Goal: Find specific page/section: Find specific page/section

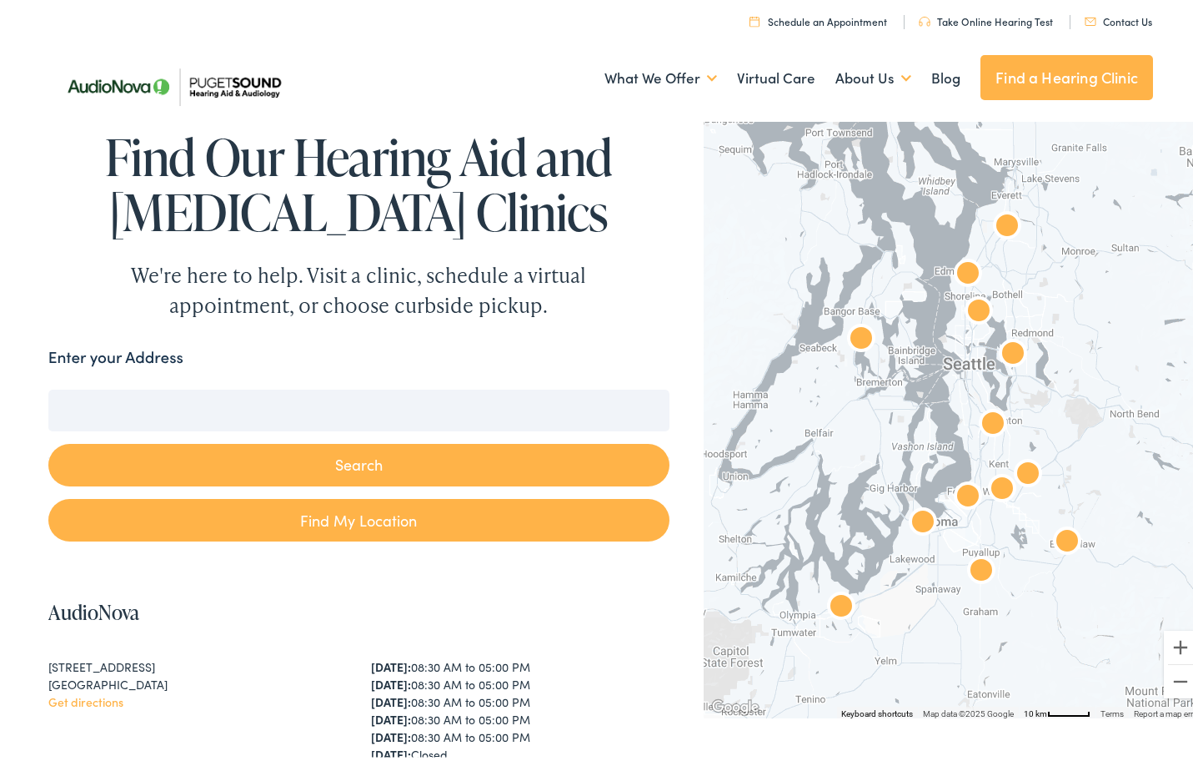
click at [354, 404] on input "Enter your Address" at bounding box center [358, 406] width 621 height 42
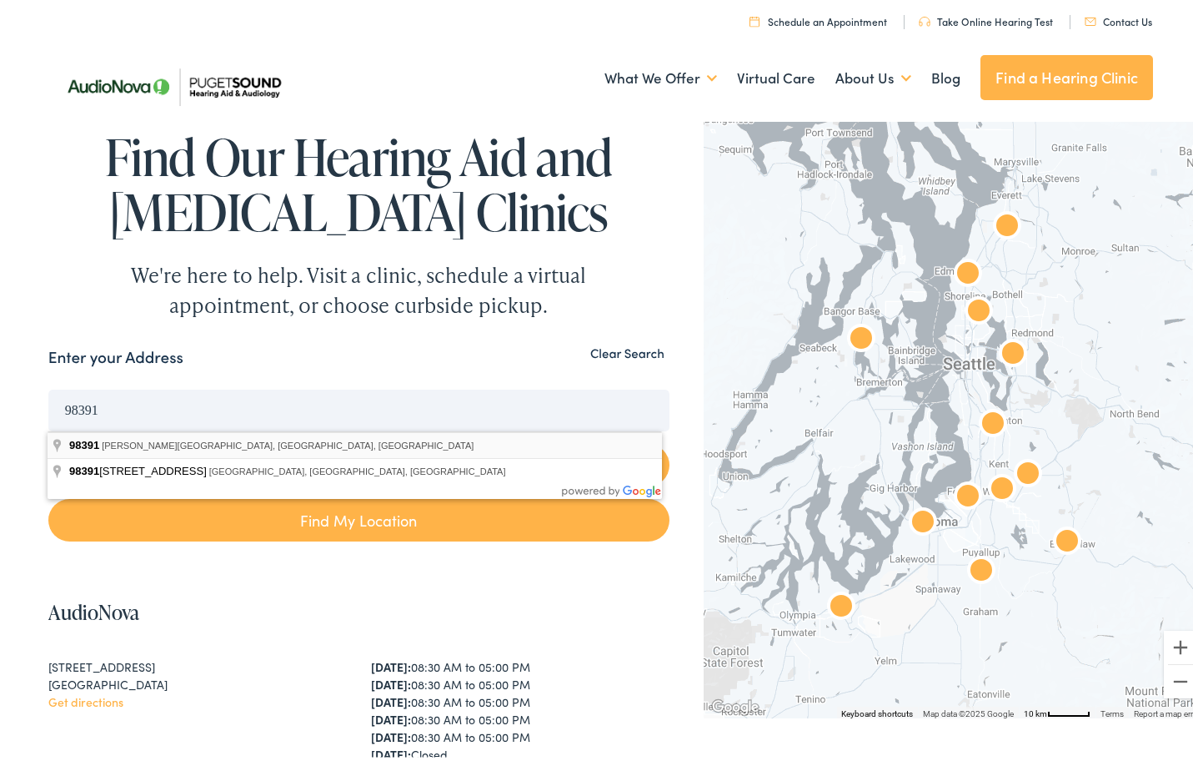
type input "[PERSON_NAME][GEOGRAPHIC_DATA], [GEOGRAPHIC_DATA]"
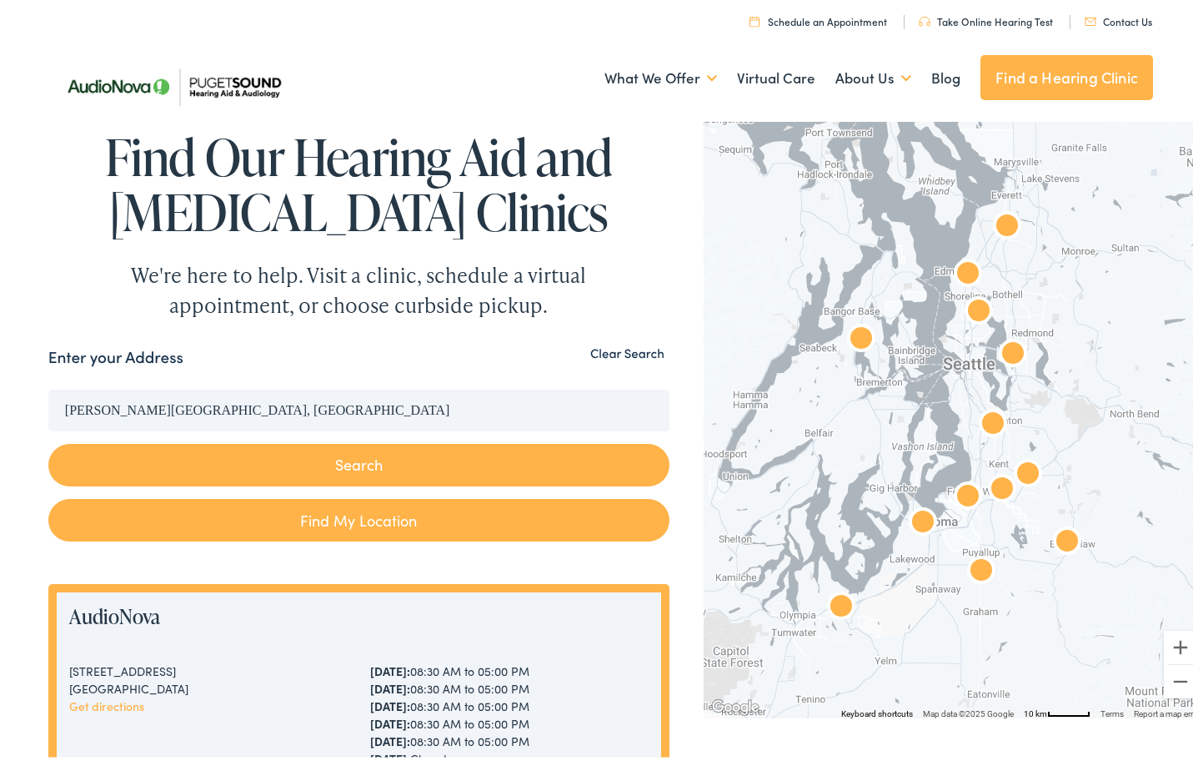
click at [276, 454] on button "Search" at bounding box center [358, 460] width 621 height 43
click at [339, 463] on button "Search" at bounding box center [358, 460] width 621 height 43
click at [968, 570] on img "AudioNova" at bounding box center [981, 568] width 40 height 40
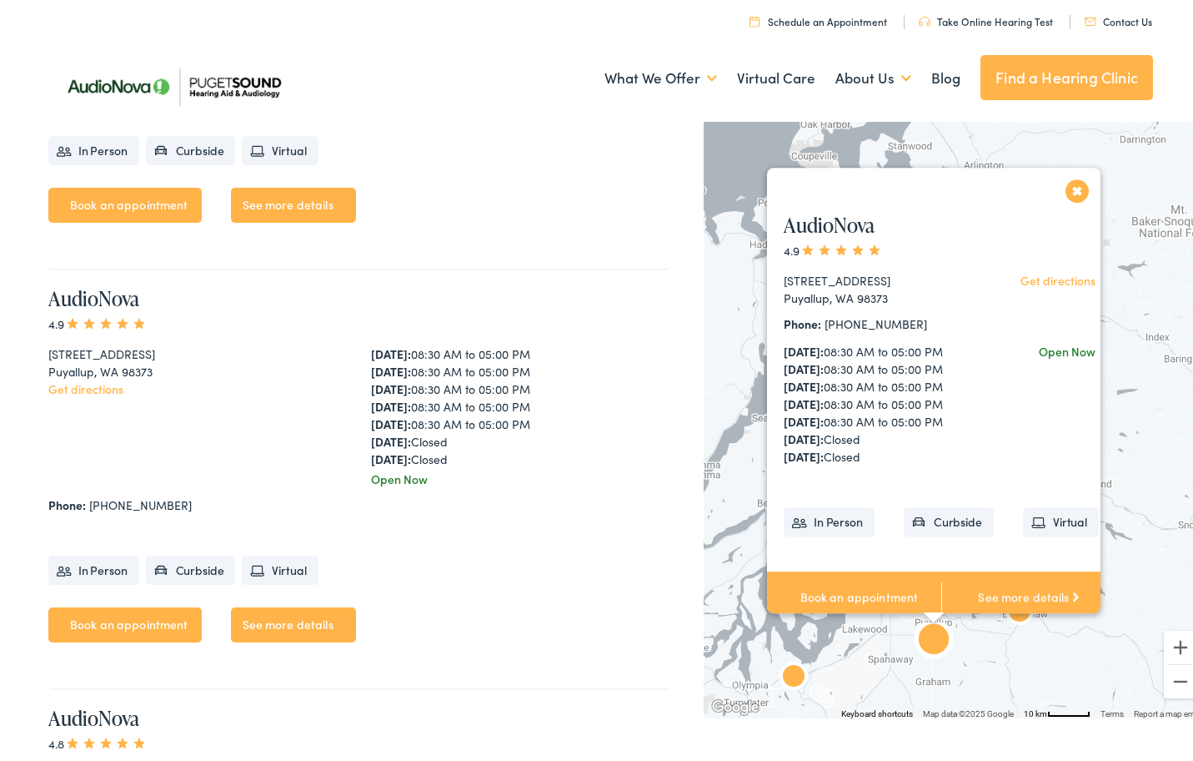
scroll to position [3773, 0]
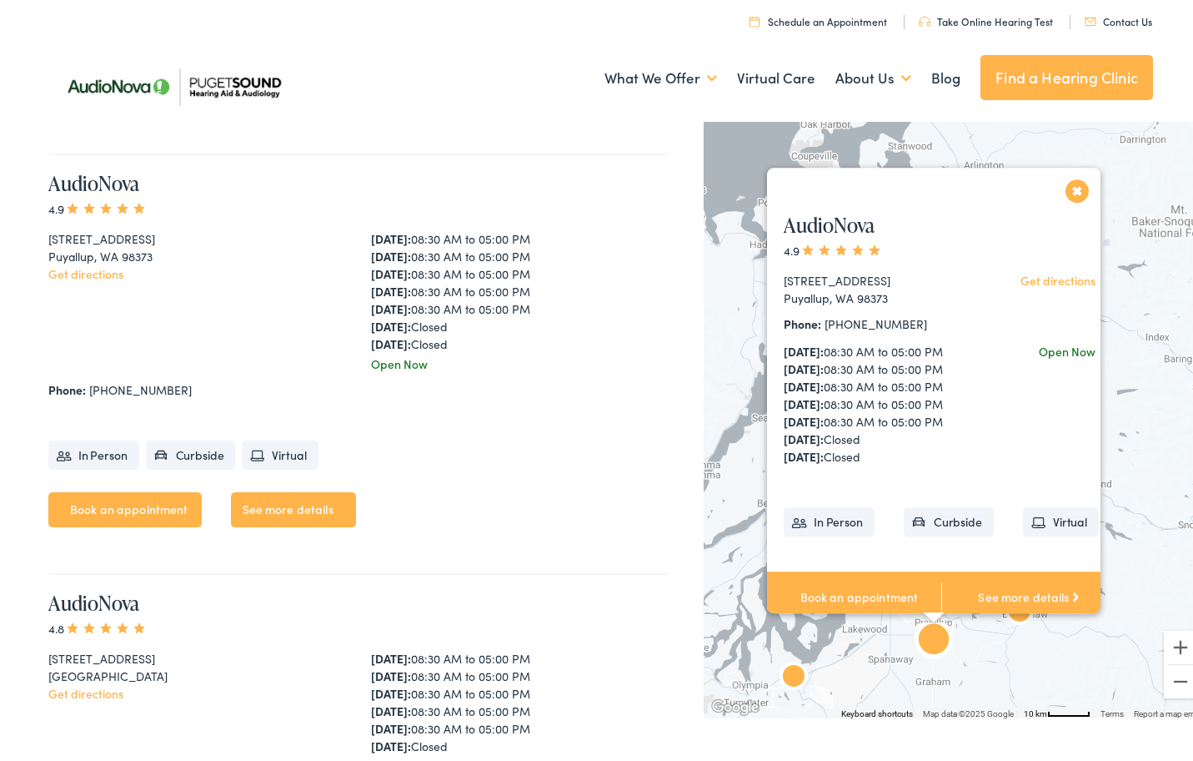
click at [293, 497] on link "See more details" at bounding box center [293, 505] width 125 height 35
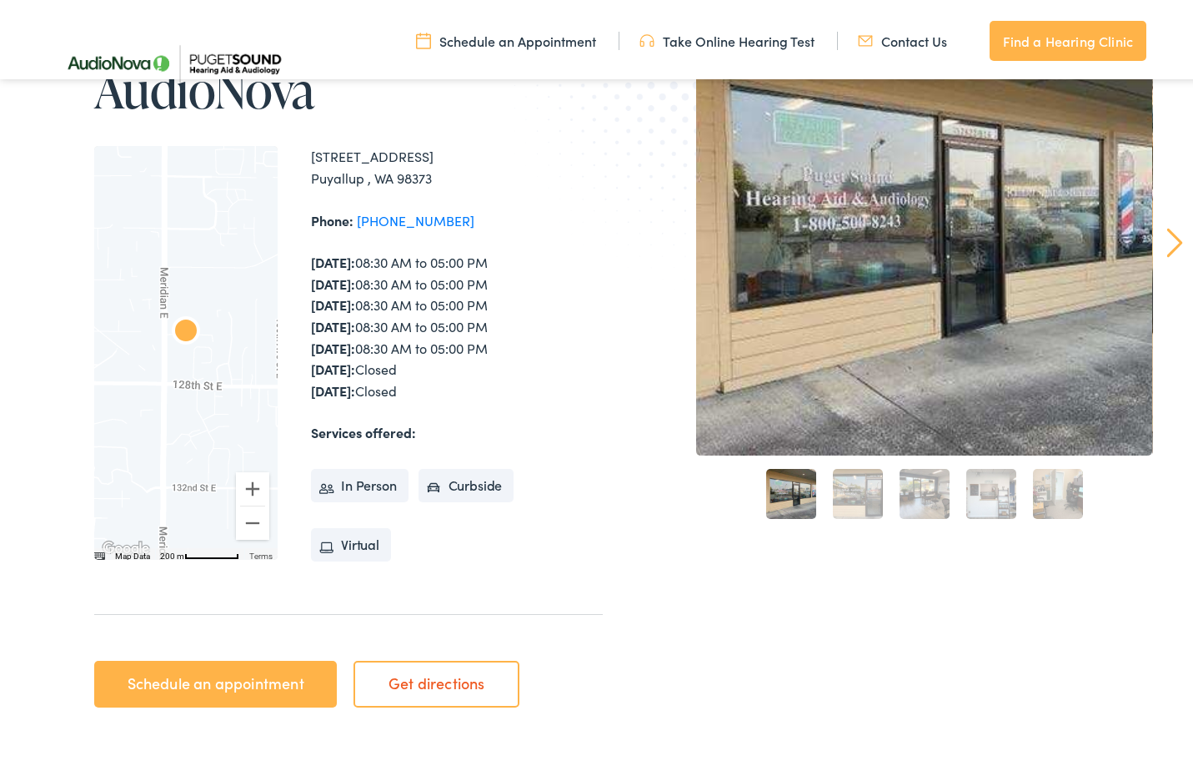
scroll to position [250, 0]
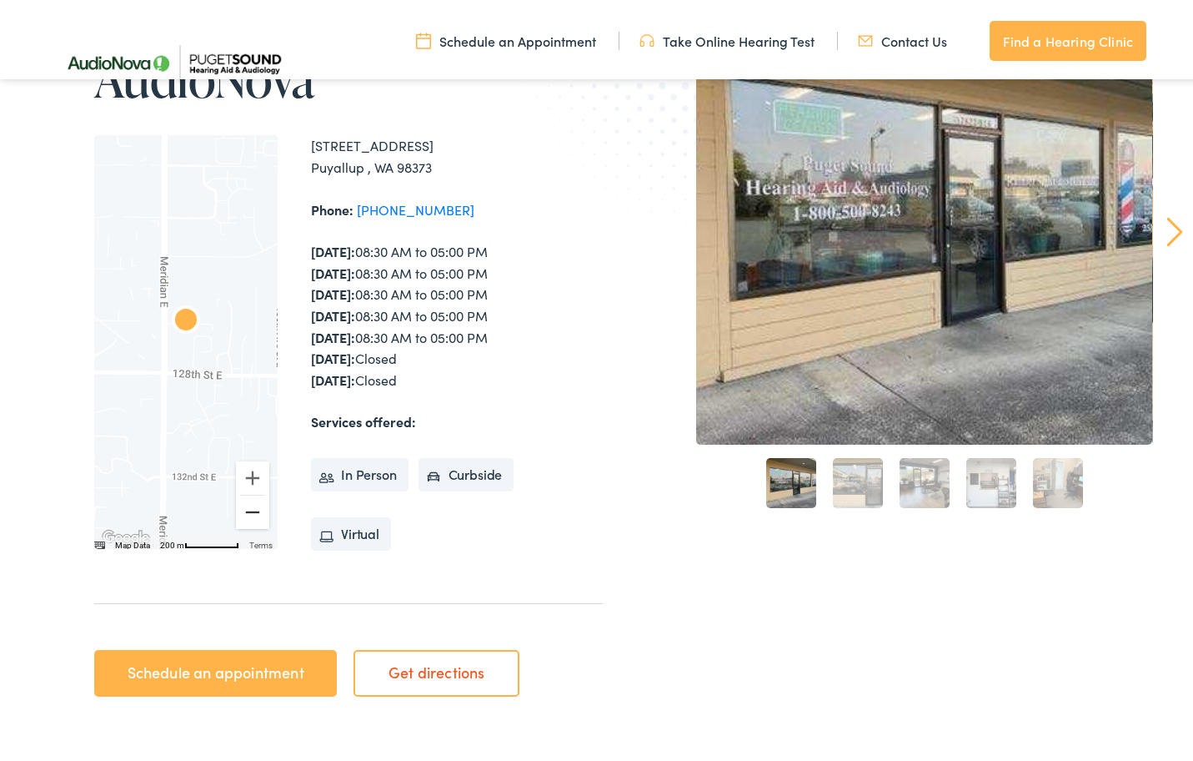
click at [244, 515] on button "Zoom out" at bounding box center [252, 507] width 33 height 33
click at [244, 512] on button "Zoom out" at bounding box center [252, 507] width 33 height 33
click at [241, 474] on button "Zoom in" at bounding box center [252, 473] width 33 height 33
click at [240, 473] on button "Zoom in" at bounding box center [252, 473] width 33 height 33
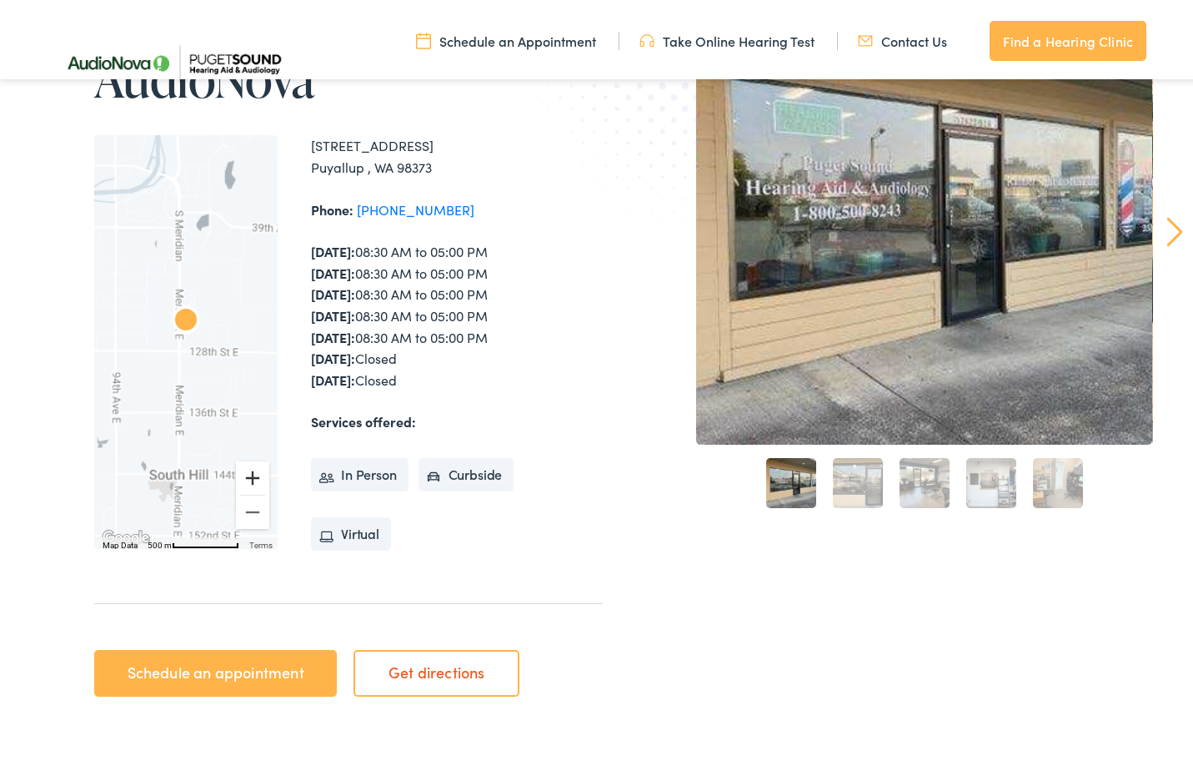
click at [240, 473] on button "Zoom in" at bounding box center [252, 473] width 33 height 33
